Goal: Find specific page/section: Find specific page/section

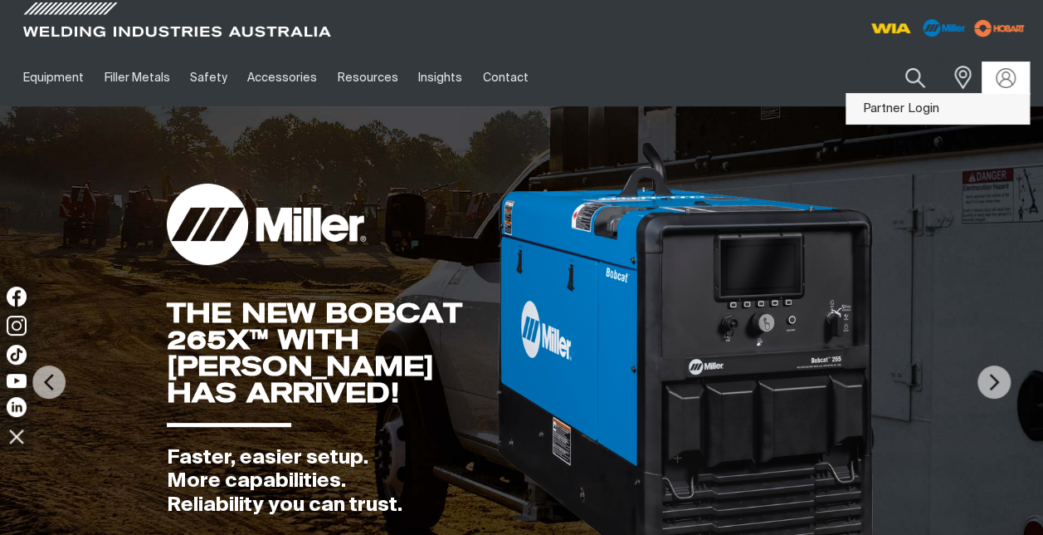
click at [936, 108] on link "Partner Login" at bounding box center [938, 109] width 183 height 31
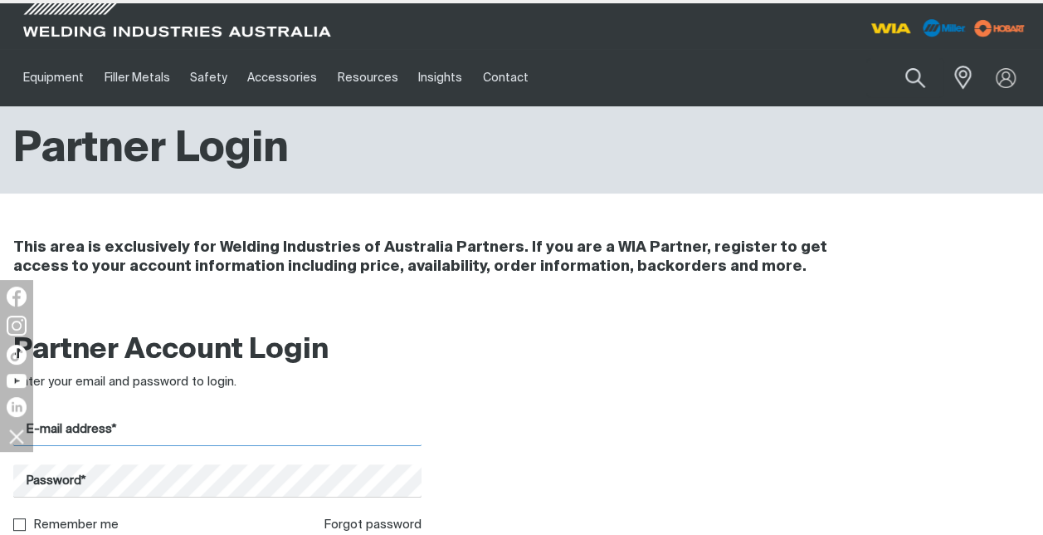
type input "glenn.callinan@welding.com.au"
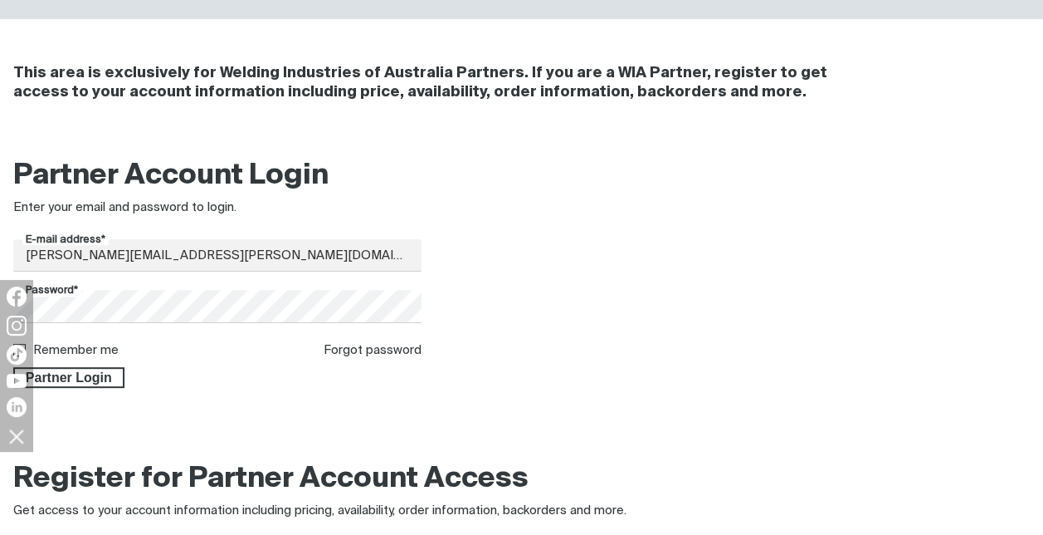
scroll to position [193, 0]
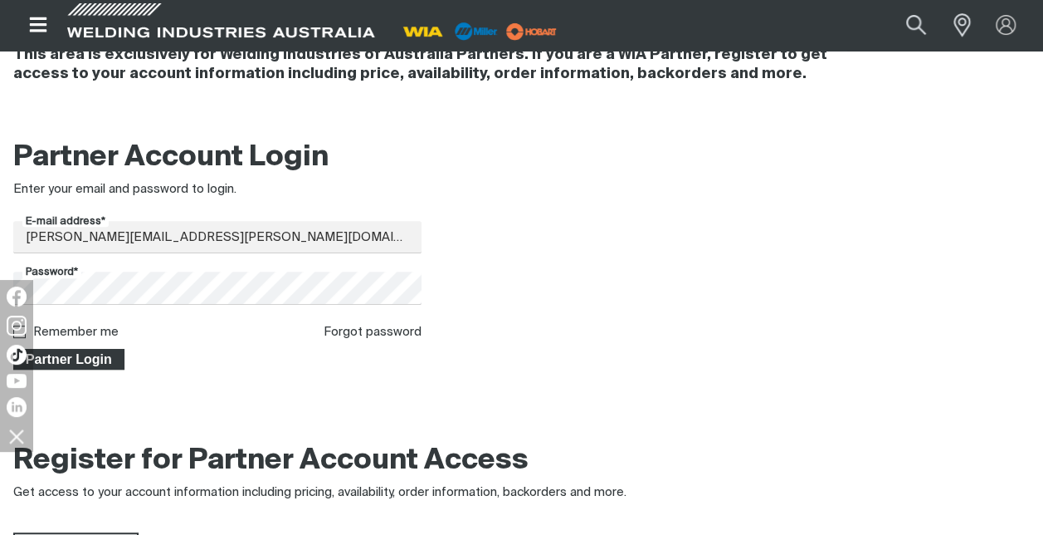
click at [59, 359] on span "Partner Login" at bounding box center [69, 360] width 108 height 22
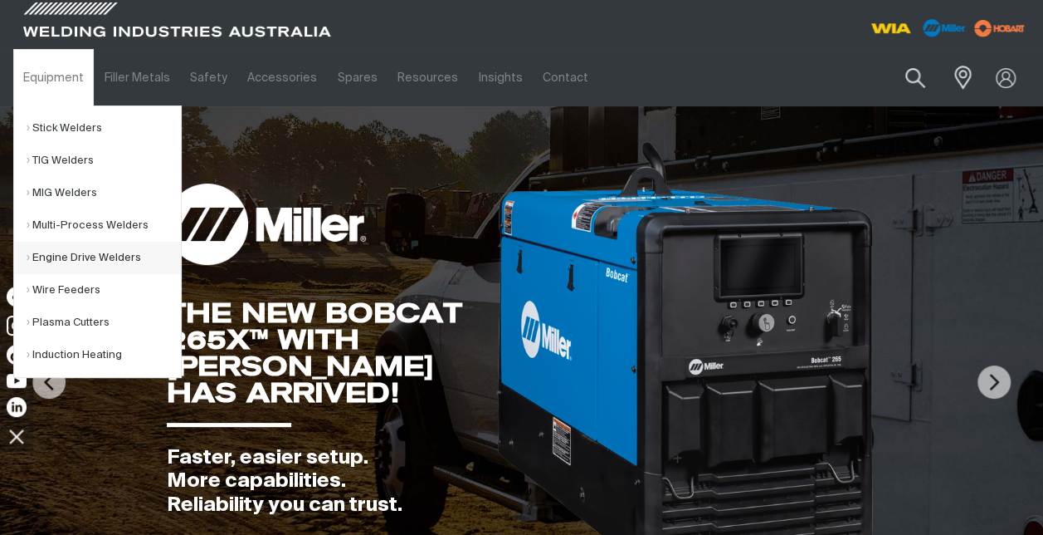
click at [78, 257] on link "Engine Drive Welders" at bounding box center [104, 258] width 154 height 32
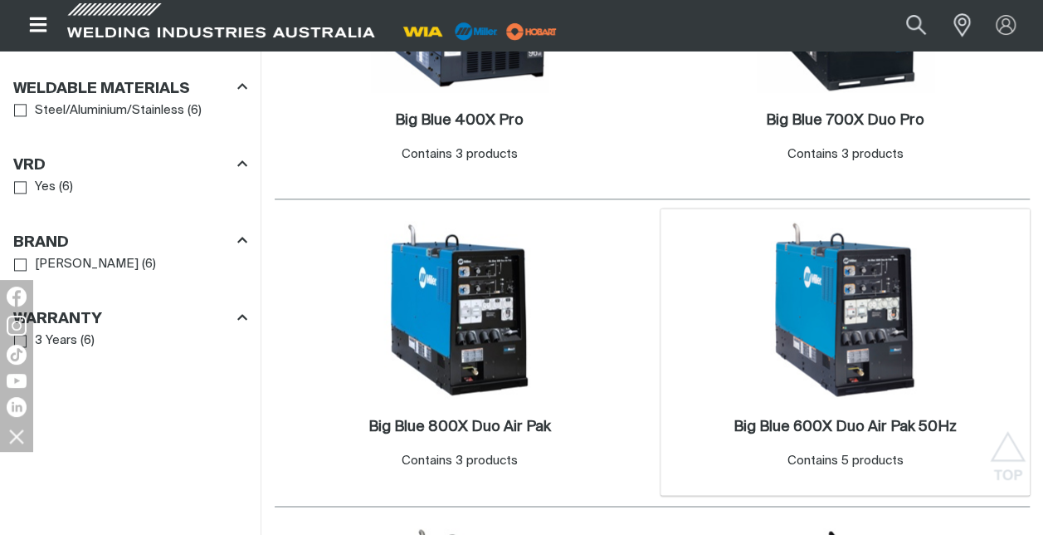
scroll to position [1036, 0]
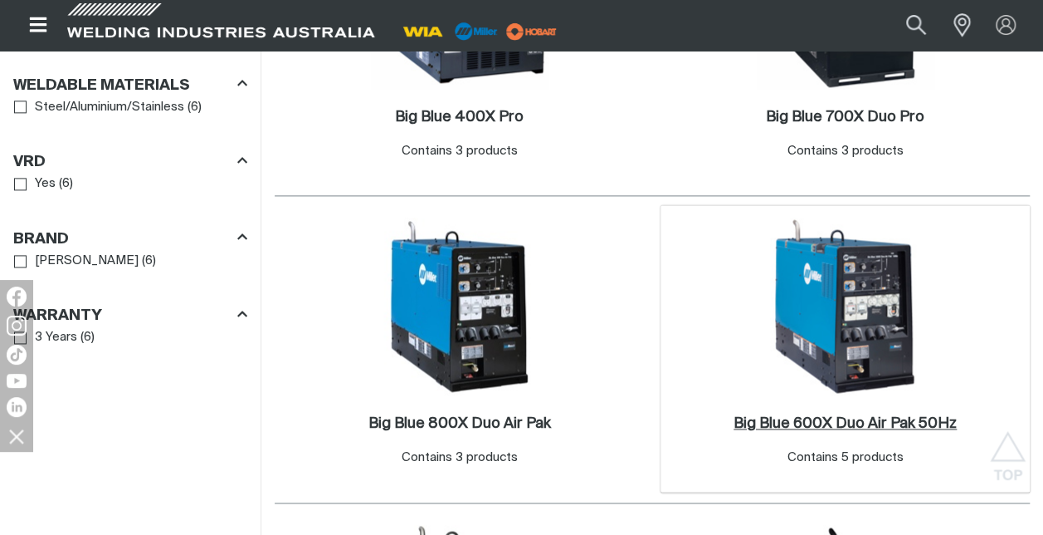
click at [852, 416] on h2 "Big Blue 600X Duo Air Pak 50Hz ." at bounding box center [845, 423] width 223 height 15
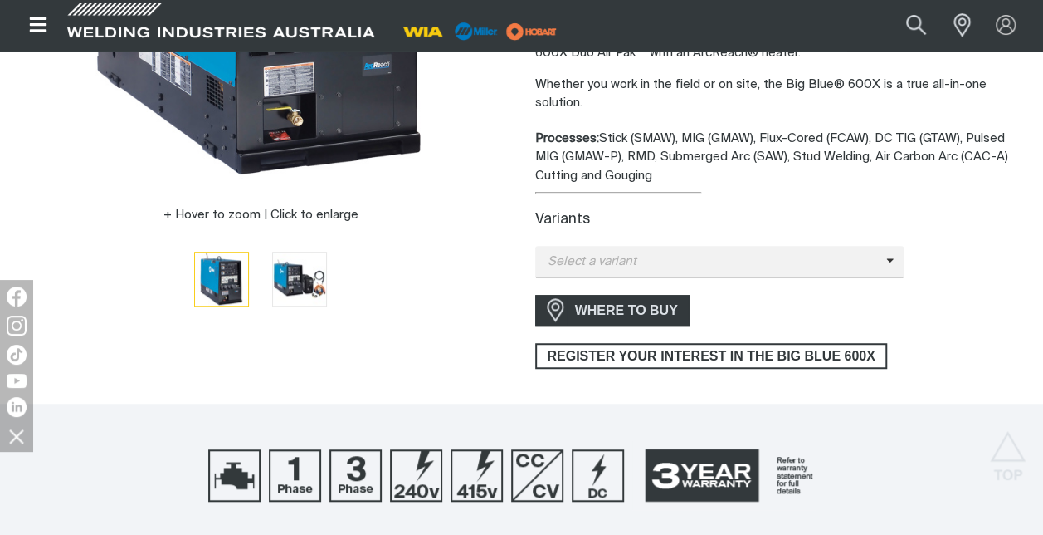
scroll to position [436, 0]
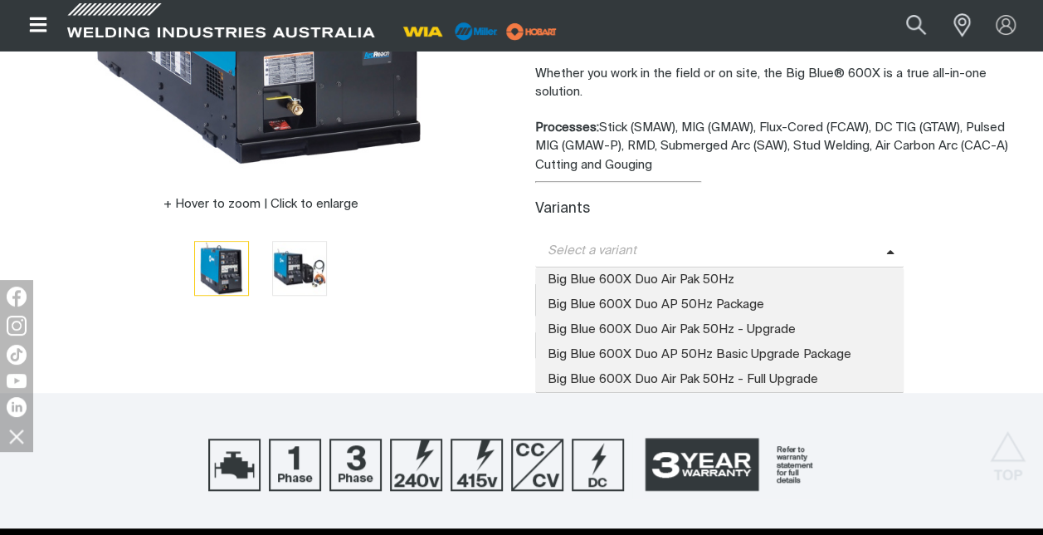
click at [891, 249] on span at bounding box center [895, 251] width 18 height 19
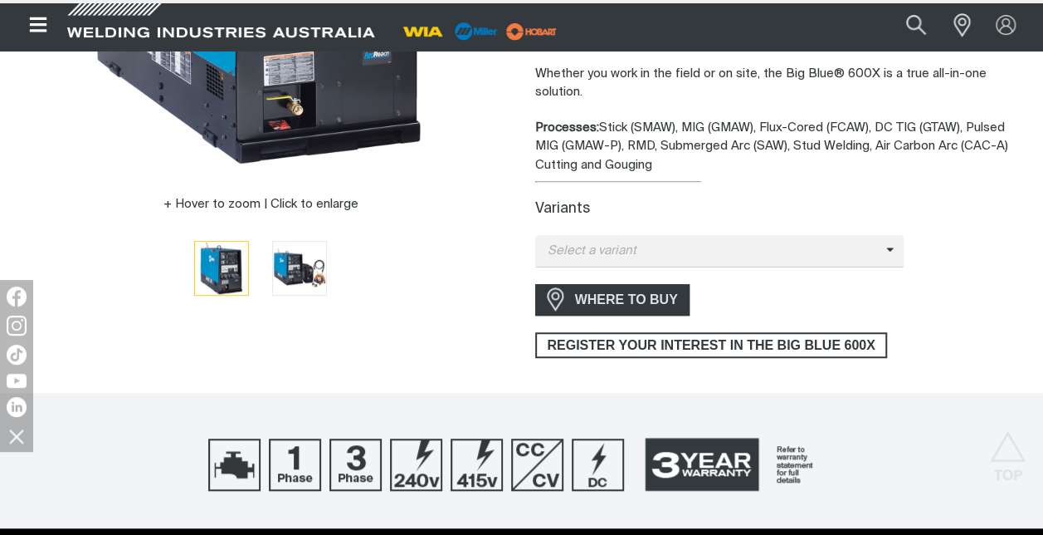
scroll to position [0, 0]
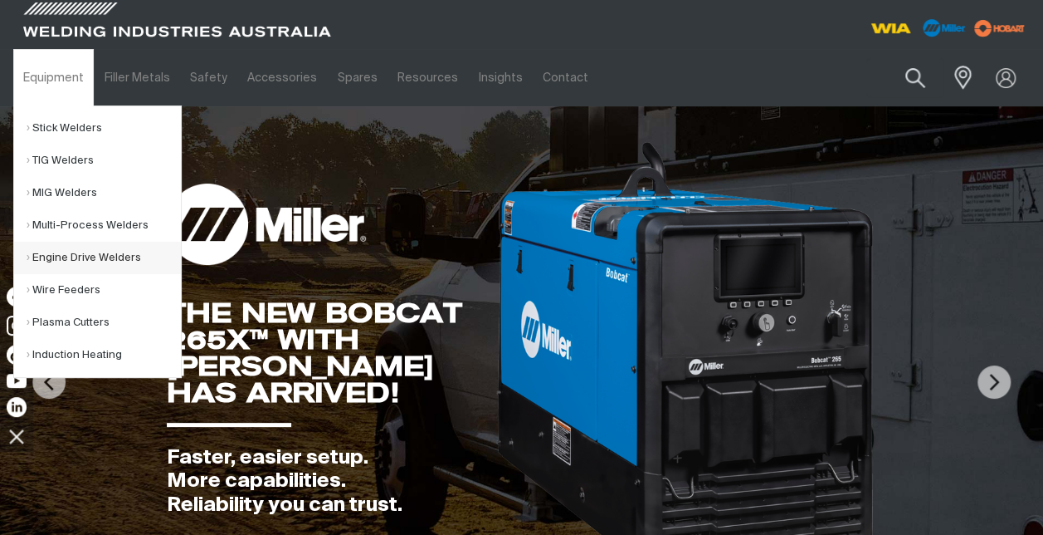
click at [48, 256] on link "Engine Drive Welders" at bounding box center [104, 258] width 154 height 32
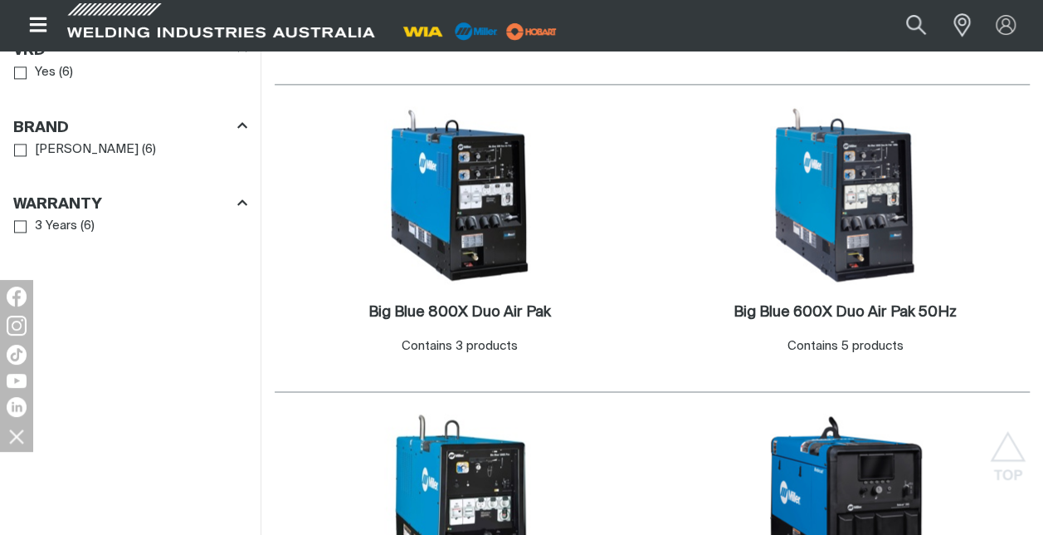
scroll to position [1156, 0]
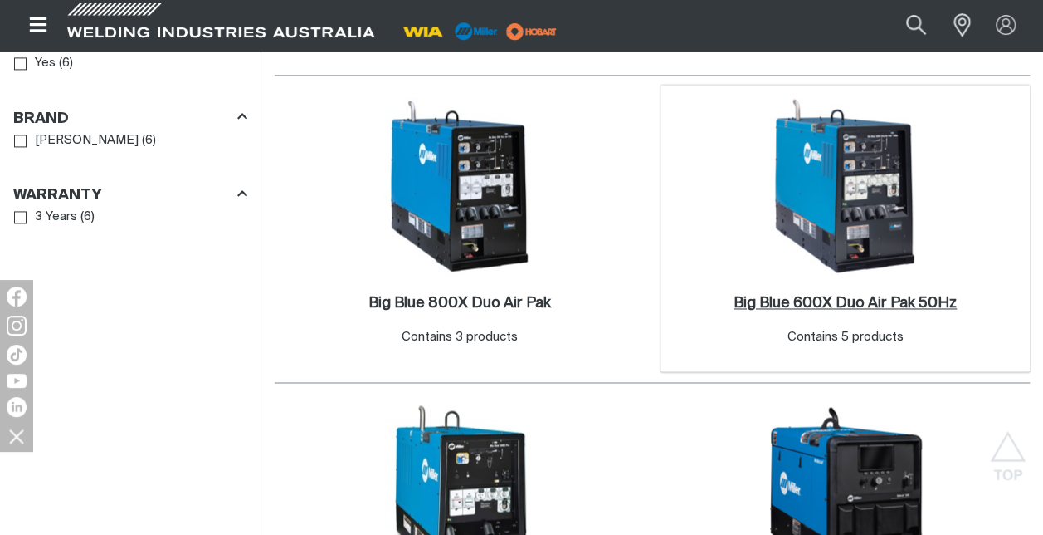
click at [856, 295] on h2 "Big Blue 600X Duo Air Pak 50Hz ." at bounding box center [845, 302] width 223 height 15
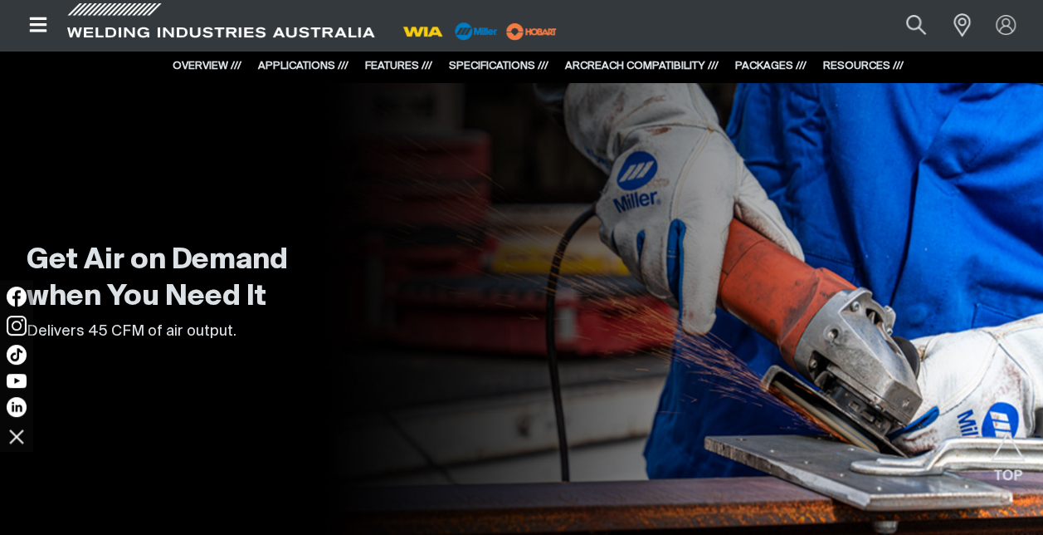
scroll to position [2716, 0]
